Goal: Entertainment & Leisure: Consume media (video, audio)

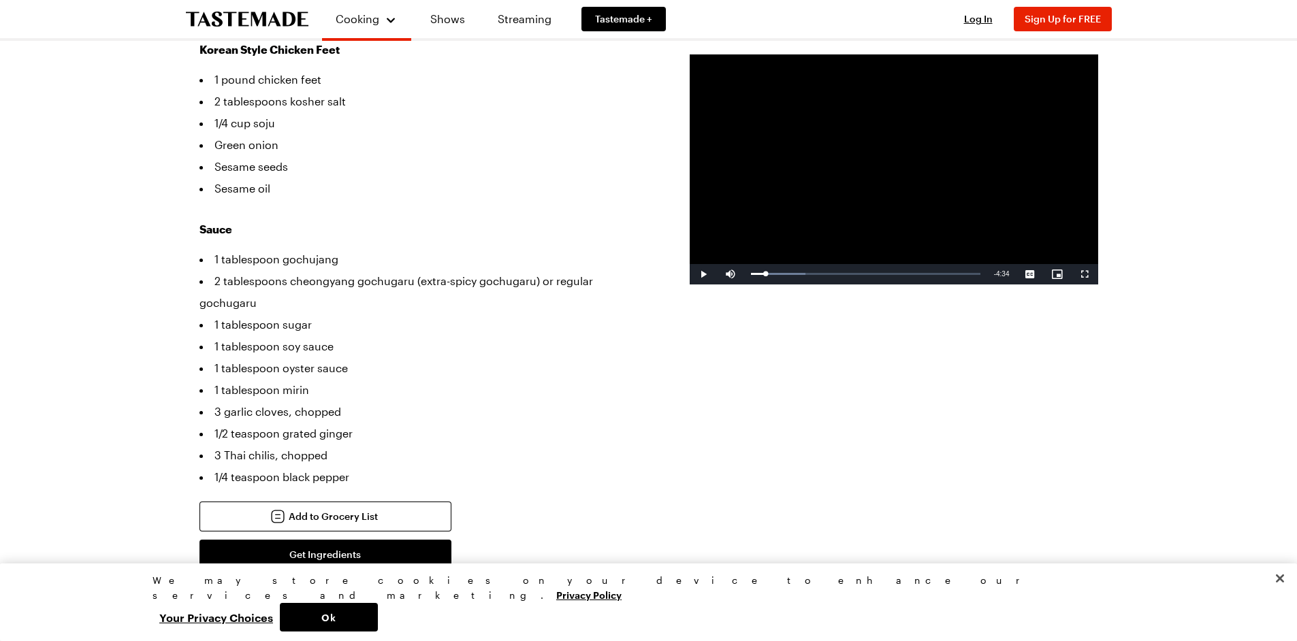
scroll to position [272, 0]
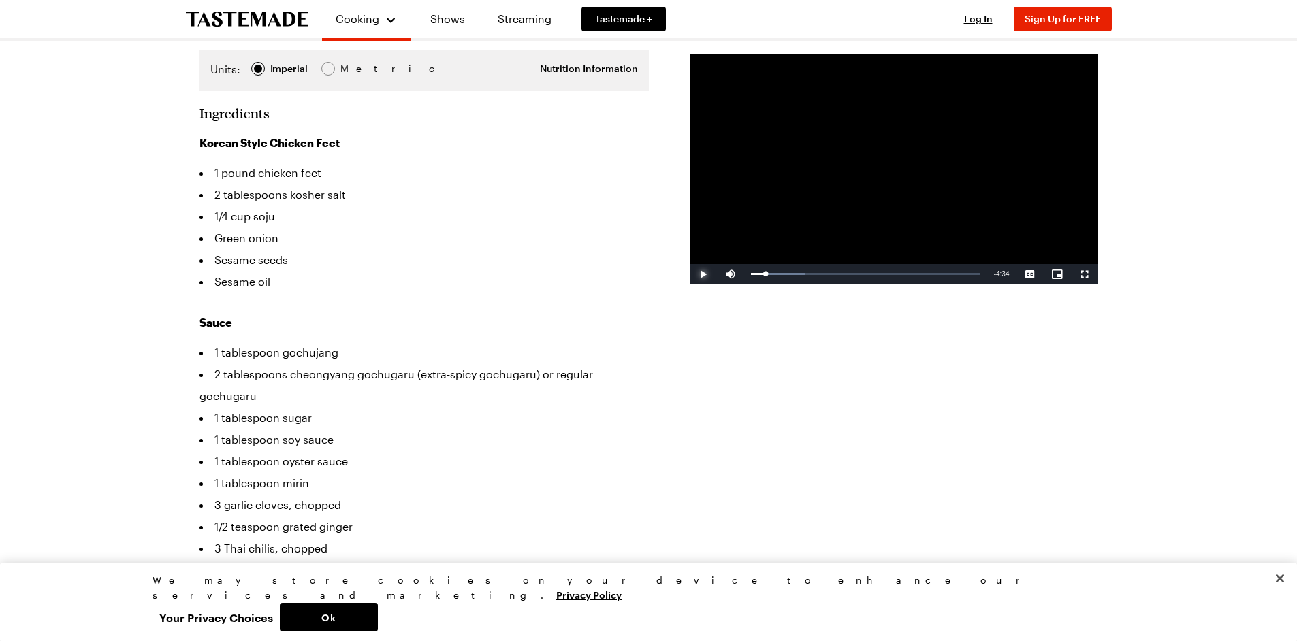
click at [706, 274] on span "Video Player" at bounding box center [703, 274] width 27 height 0
click at [703, 274] on span "Video Player" at bounding box center [703, 274] width 27 height 0
click at [847, 272] on div "2:02" at bounding box center [847, 273] width 1 height 3
click at [866, 270] on div "Loaded : 57.18% 2:27 2:03" at bounding box center [865, 274] width 243 height 20
click at [878, 272] on div "Loaded : 64.82% 2:35 2:27" at bounding box center [865, 274] width 243 height 20
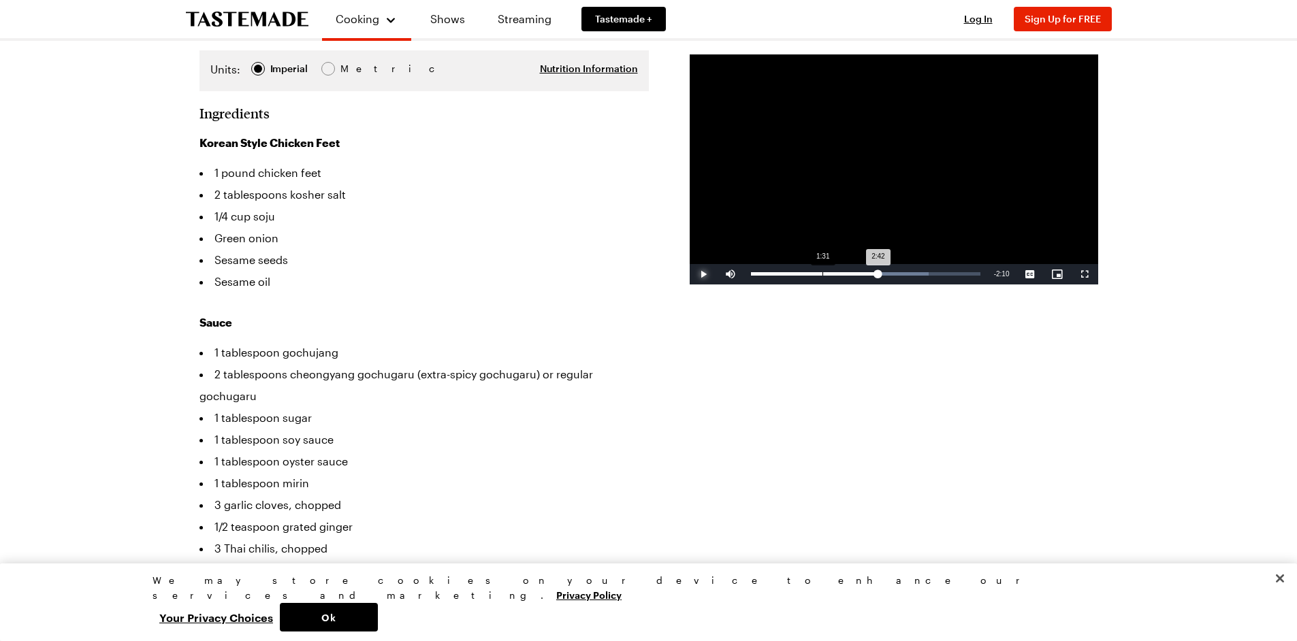
click at [822, 271] on div "Loaded : 77.60% 1:31 2:42" at bounding box center [865, 274] width 243 height 20
drag, startPoint x: 852, startPoint y: 269, endPoint x: 864, endPoint y: 270, distance: 11.7
click at [858, 270] on div "Loaded : 44.36% 2:06 1:31" at bounding box center [865, 274] width 243 height 20
click at [874, 270] on div "Loaded : 57.95% 2:36 2:17" at bounding box center [865, 274] width 243 height 20
click at [887, 272] on div "Loaded : 57.95% 2:53 2:37" at bounding box center [865, 274] width 243 height 20
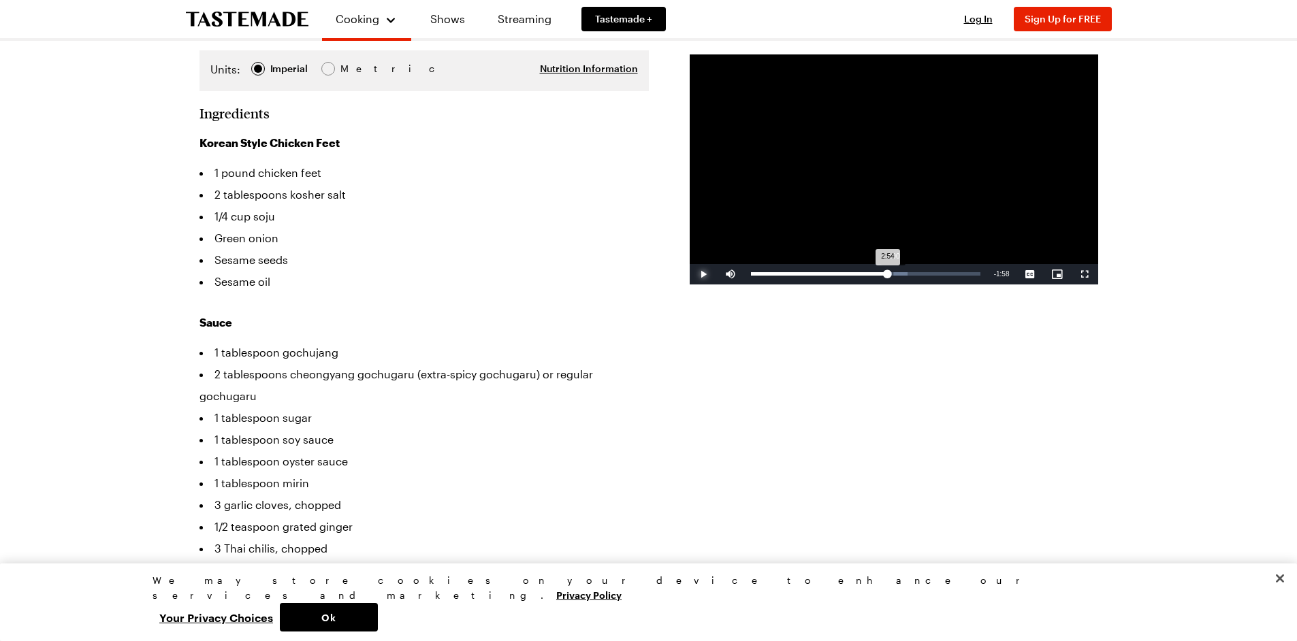
click at [899, 272] on div "Loaded : 68.22% 3:00 2:54" at bounding box center [865, 273] width 229 height 3
click at [913, 274] on div "Loaded : 68.22% 3:17 3:09" at bounding box center [865, 273] width 229 height 3
click at [914, 274] on div "3:27" at bounding box center [832, 273] width 163 height 3
click at [924, 274] on div "Loaded : 79.64% 3:41 3:33" at bounding box center [865, 273] width 229 height 3
click at [935, 274] on div "3:54" at bounding box center [935, 273] width 1 height 3
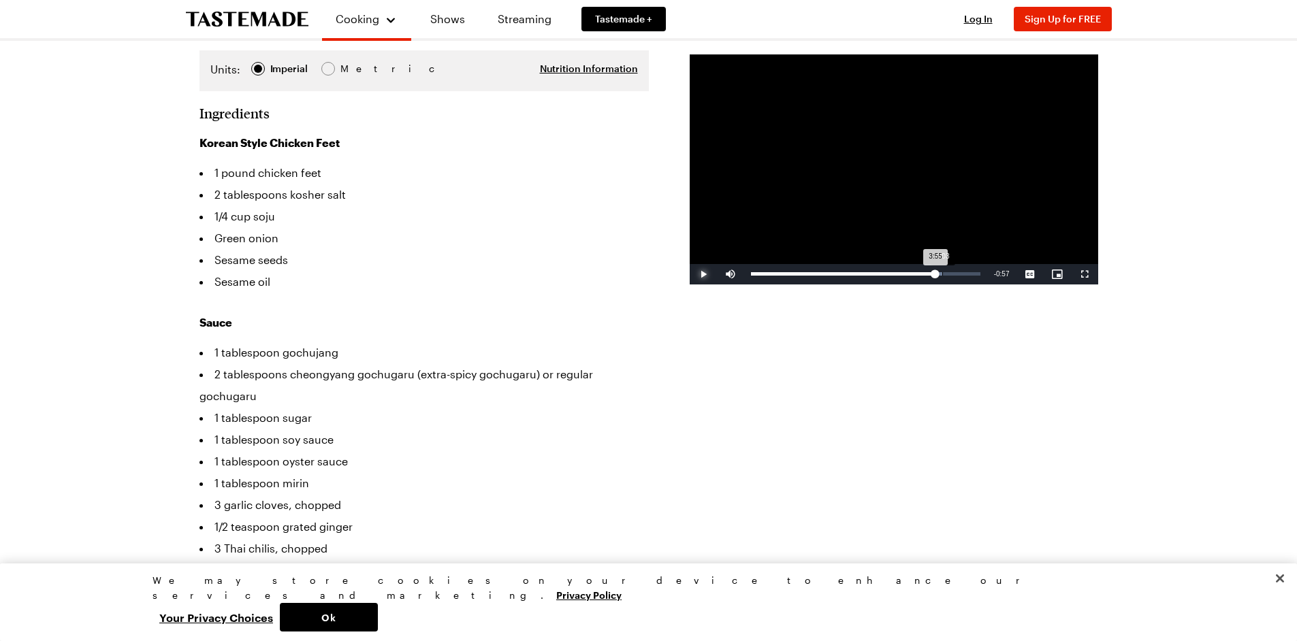
click at [943, 274] on div "4:03" at bounding box center [942, 273] width 1 height 3
click at [954, 274] on div "4:18" at bounding box center [954, 273] width 1 height 3
click at [931, 272] on div "Loaded : 91.85% 3:50 4:17" at bounding box center [865, 274] width 243 height 20
click at [919, 271] on div "Loaded : 85.73% 3:35 3:50" at bounding box center [865, 274] width 243 height 20
click at [913, 270] on div "Loaded : 95.42% 3:27 3:35" at bounding box center [865, 274] width 243 height 20
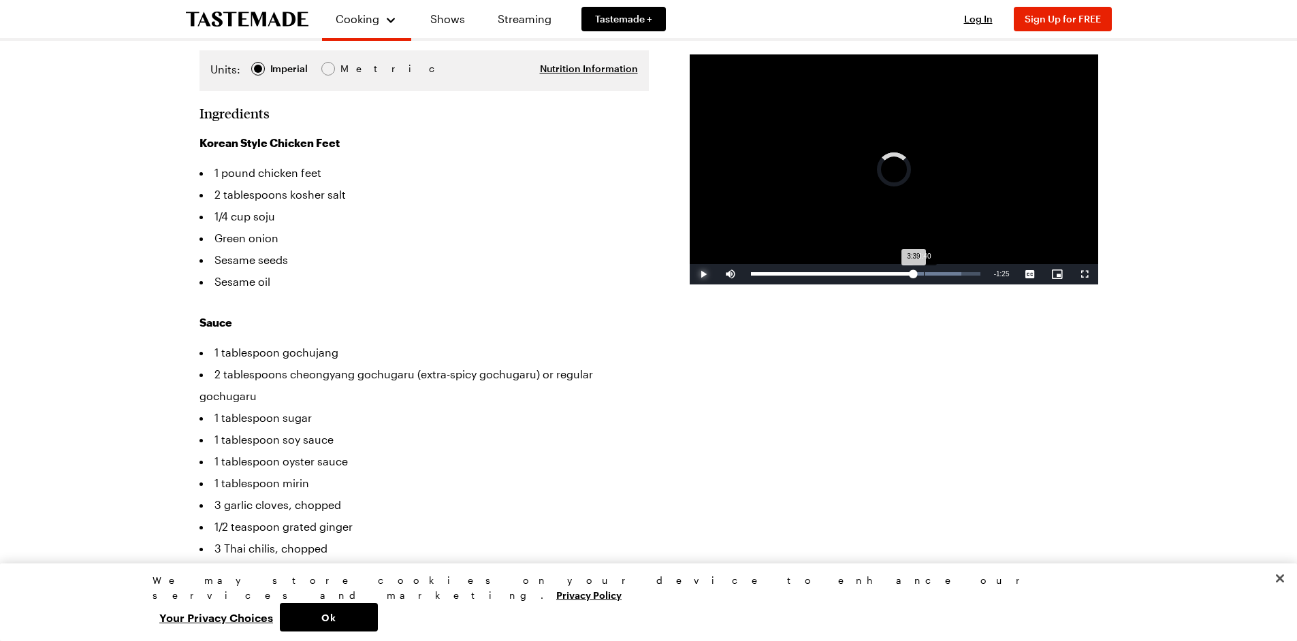
click at [923, 271] on div "Loaded : 91.85% 3:40 3:39" at bounding box center [865, 274] width 243 height 20
click at [711, 274] on span "Video Player" at bounding box center [703, 274] width 27 height 0
click at [703, 274] on span "Video Player" at bounding box center [703, 274] width 27 height 0
